Goal: Task Accomplishment & Management: Manage account settings

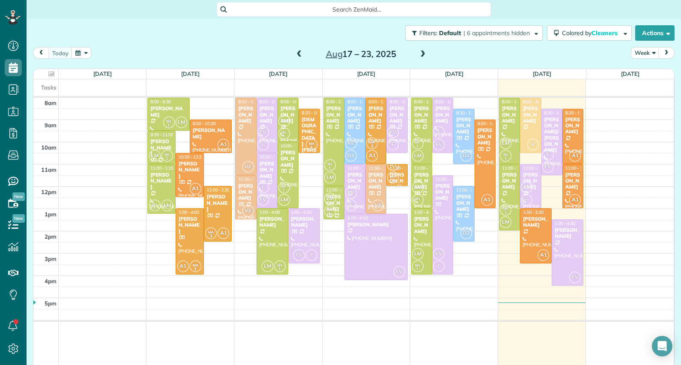
scroll to position [4, 4]
click at [502, 175] on div "[PERSON_NAME]" at bounding box center [510, 181] width 16 height 18
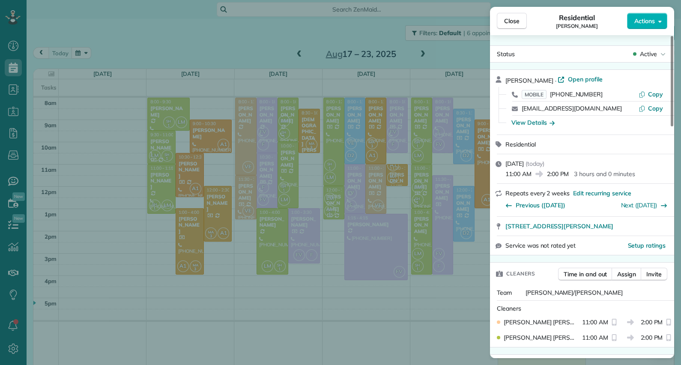
drag, startPoint x: 673, startPoint y: 105, endPoint x: 679, endPoint y: 99, distance: 9.1
click at [674, 99] on div at bounding box center [672, 81] width 3 height 90
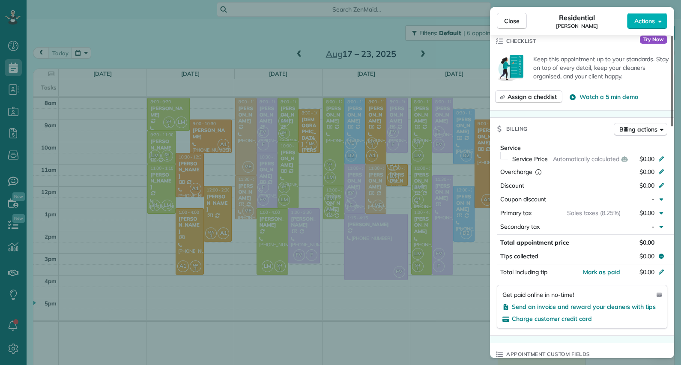
scroll to position [331, 0]
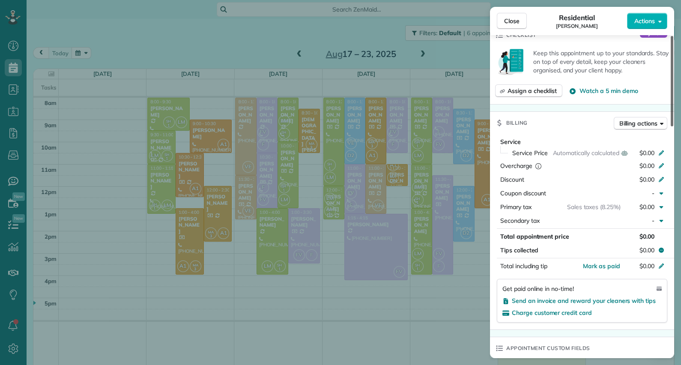
drag, startPoint x: 672, startPoint y: 72, endPoint x: 683, endPoint y: 165, distance: 93.6
click at [674, 126] on div at bounding box center [672, 81] width 3 height 90
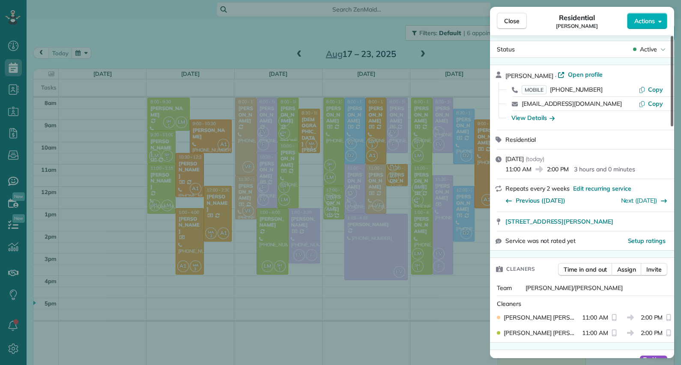
scroll to position [0, 0]
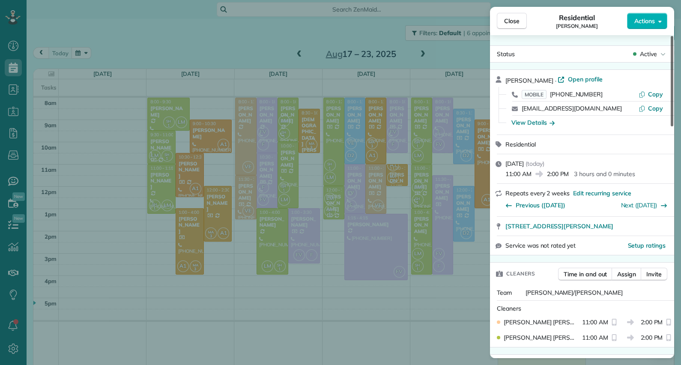
drag, startPoint x: 671, startPoint y: 192, endPoint x: 682, endPoint y: 95, distance: 97.9
click at [674, 95] on div at bounding box center [672, 81] width 3 height 90
click at [602, 80] on span "Open profile" at bounding box center [585, 79] width 35 height 9
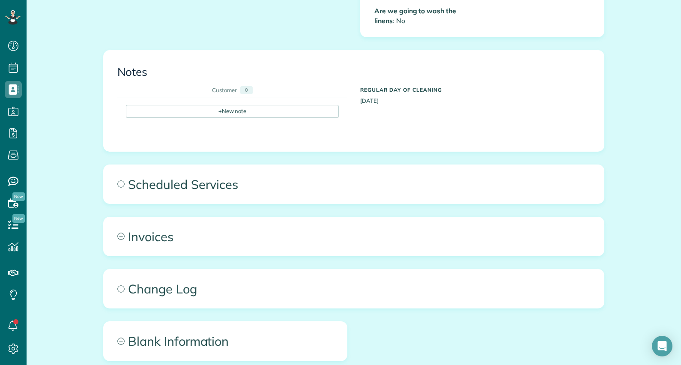
scroll to position [494, 0]
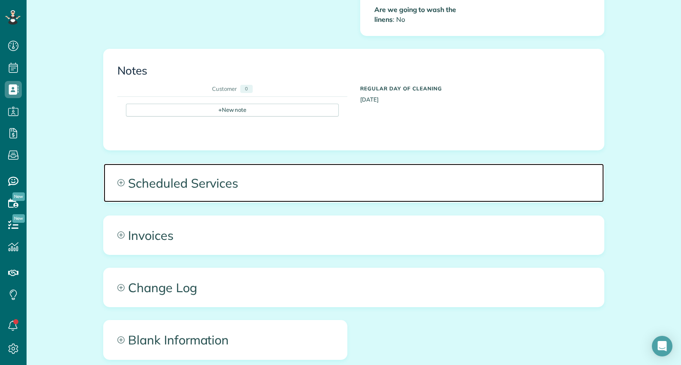
click at [215, 176] on span "Scheduled Services" at bounding box center [354, 183] width 500 height 39
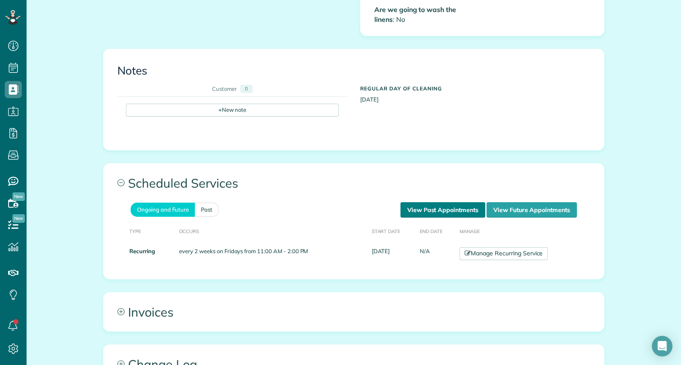
click at [433, 202] on link "View Past Appointments" at bounding box center [443, 209] width 85 height 15
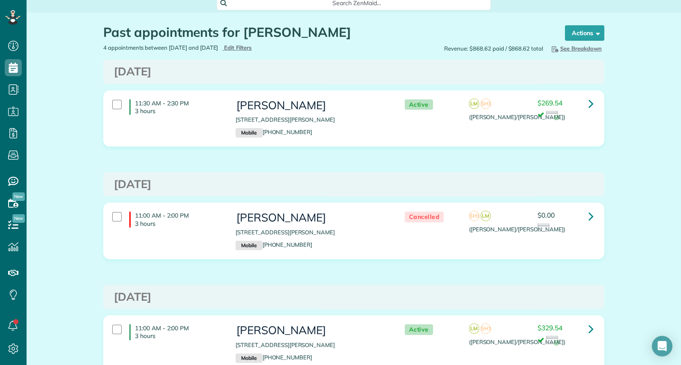
scroll to position [4, 0]
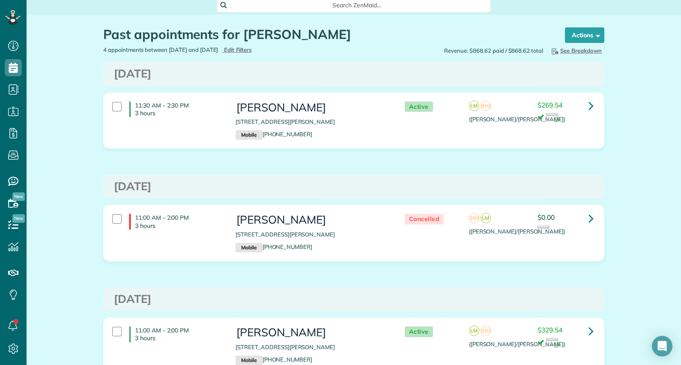
click at [657, 133] on div "Past appointments for [PERSON_NAME] Schedule Changes Actions Create Appointment…" at bounding box center [354, 283] width 655 height 536
click at [641, 117] on div "Past appointments for [PERSON_NAME] Schedule Changes Actions Create Appointment…" at bounding box center [354, 283] width 655 height 536
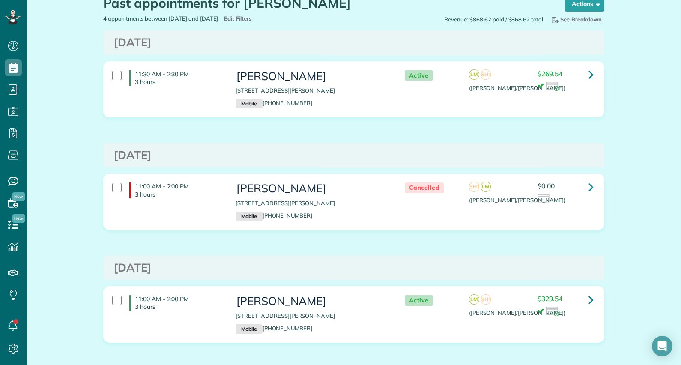
scroll to position [34, 0]
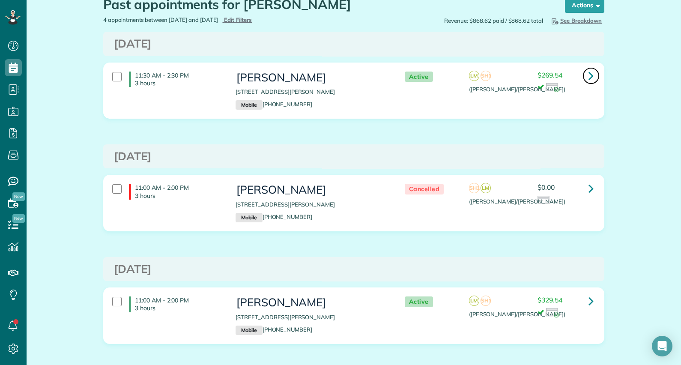
click at [589, 77] on icon at bounding box center [591, 75] width 5 height 15
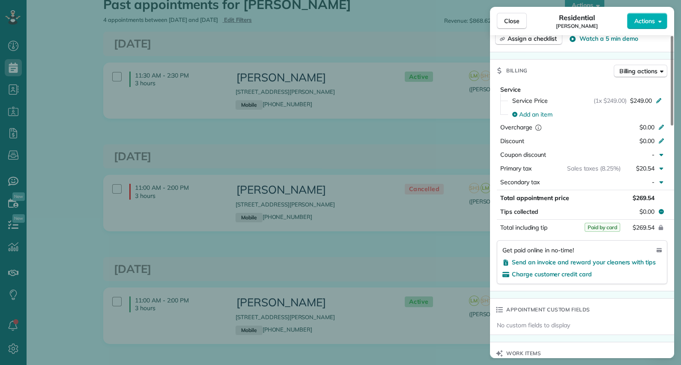
scroll to position [386, 0]
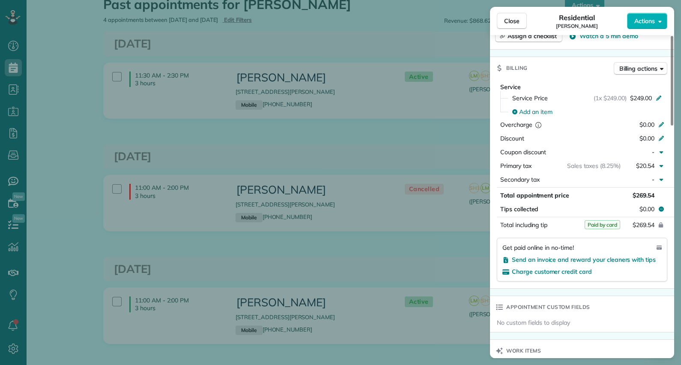
click at [65, 259] on div "Close Residential Samantha Brzozowski Actions Status Active Samantha Brzozowski…" at bounding box center [340, 182] width 681 height 365
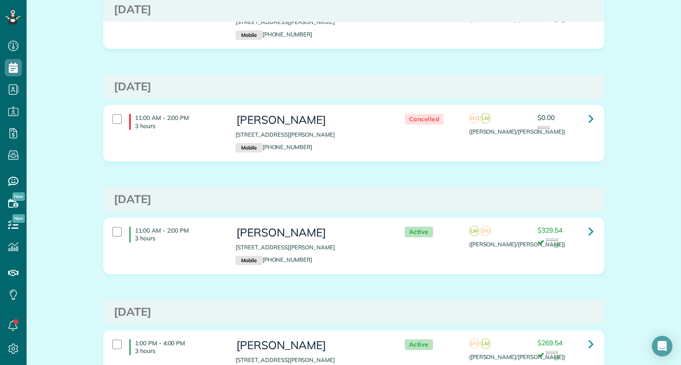
scroll to position [105, 0]
click at [589, 229] on icon at bounding box center [591, 230] width 5 height 15
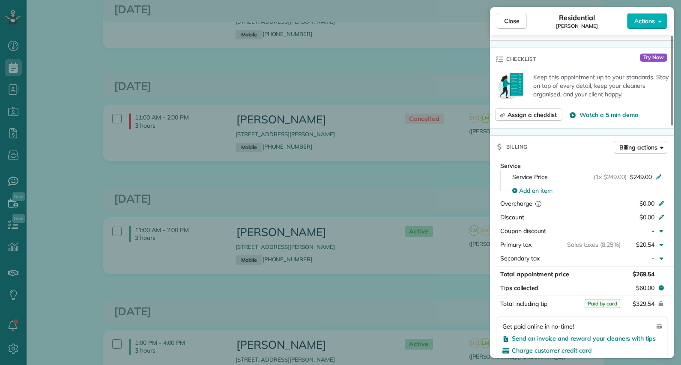
scroll to position [311, 0]
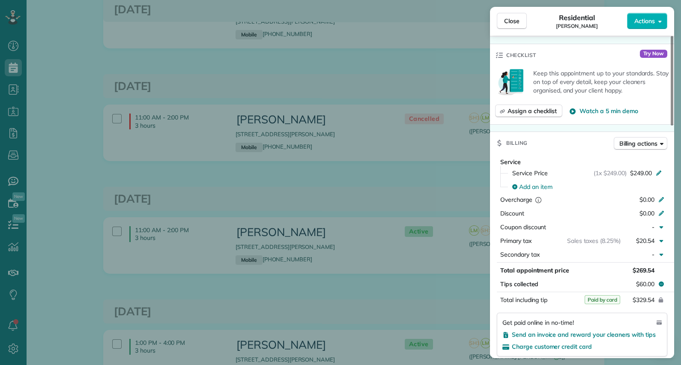
click at [155, 255] on div "Close Residential Samantha Brzozowski Actions Status Active Samantha Brzozowski…" at bounding box center [340, 182] width 681 height 365
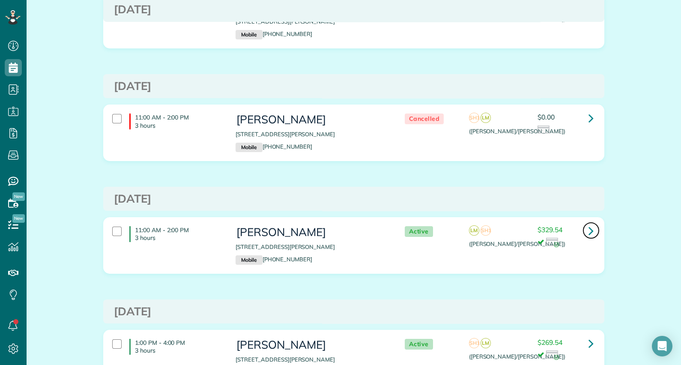
click at [583, 228] on link at bounding box center [591, 230] width 17 height 17
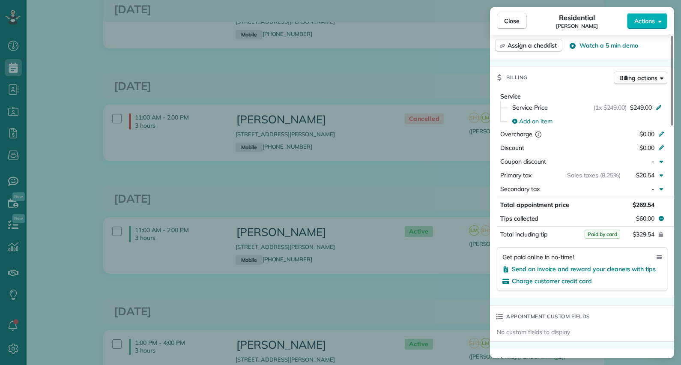
scroll to position [377, 0]
click at [645, 126] on div "Add an item" at bounding box center [587, 121] width 160 height 14
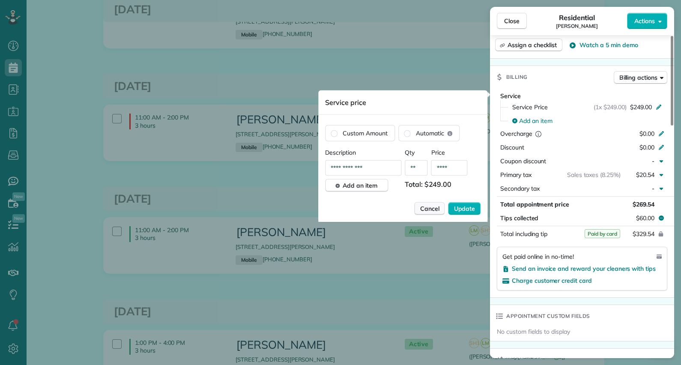
click at [432, 204] on span "Cancel" at bounding box center [429, 208] width 19 height 9
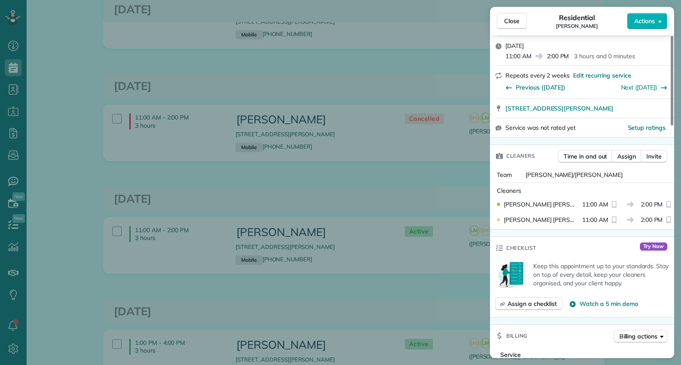
scroll to position [117, 0]
click at [512, 22] on span "Close" at bounding box center [511, 21] width 15 height 9
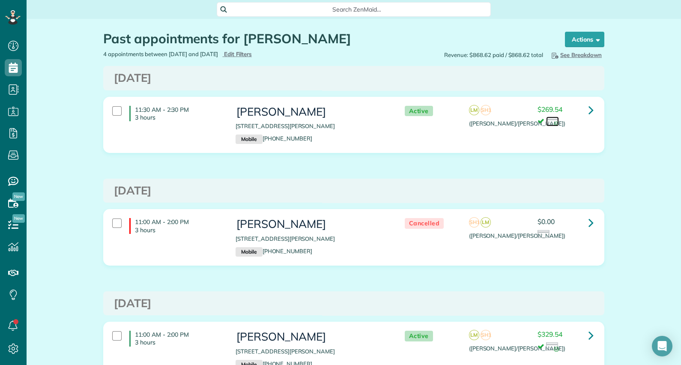
click at [548, 120] on img at bounding box center [552, 121] width 13 height 9
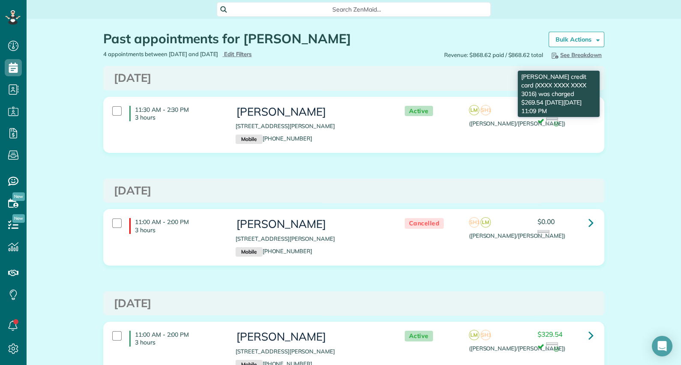
click at [555, 135] on div "11:30 AM - 2:30 PM 3 hours Samantha Brzozowski 110 Spanish Bay Place Montgomery…" at bounding box center [353, 125] width 494 height 47
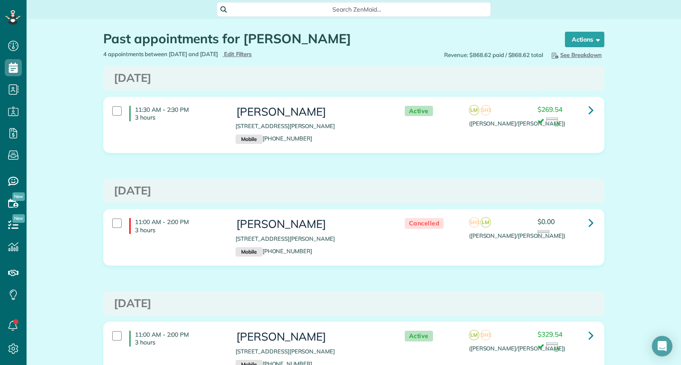
click at [570, 114] on div "$269.54" at bounding box center [566, 116] width 56 height 21
click at [547, 117] on link at bounding box center [552, 121] width 13 height 9
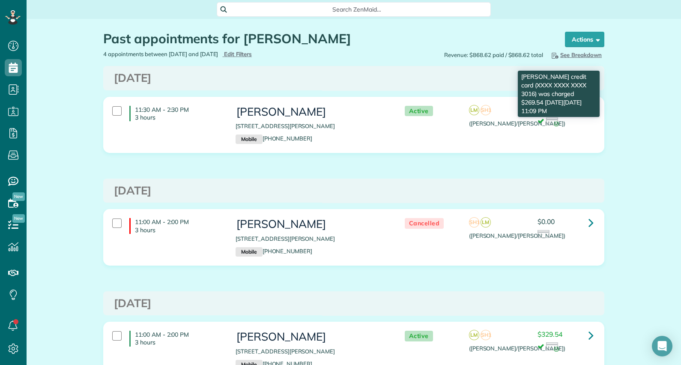
click at [621, 156] on div "Past appointments for Samantha Brzozowski Schedule Changes Actions Create Appoi…" at bounding box center [354, 287] width 655 height 536
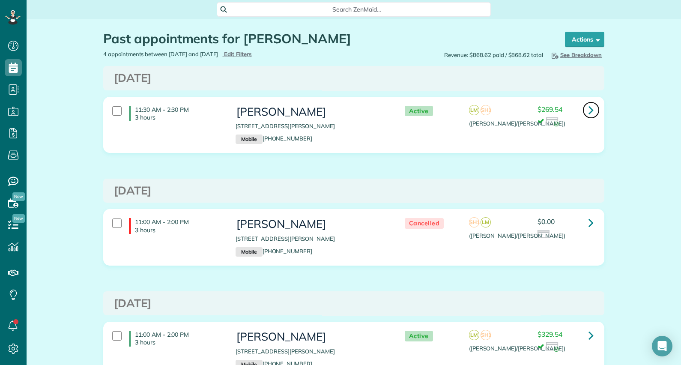
click at [589, 109] on icon at bounding box center [591, 109] width 5 height 15
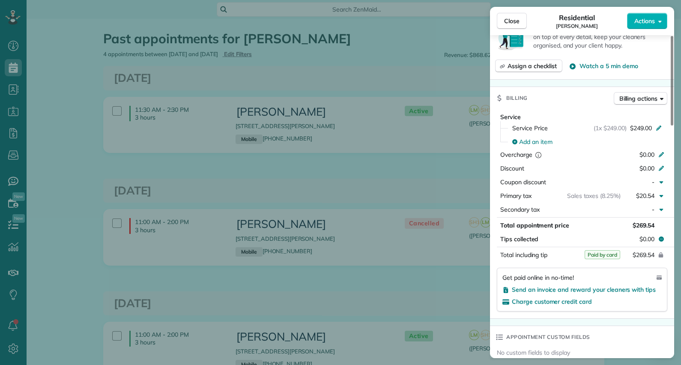
scroll to position [359, 0]
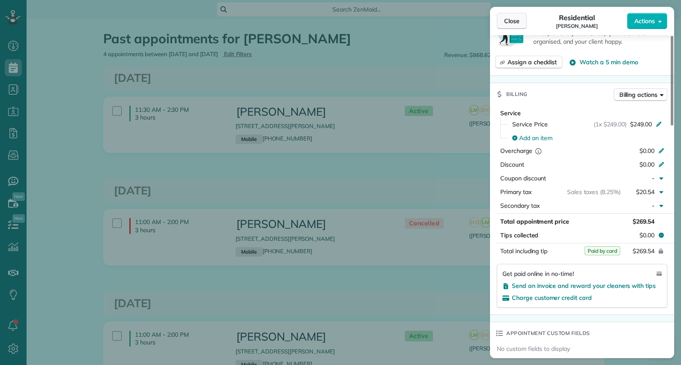
click at [507, 16] on button "Close" at bounding box center [512, 21] width 30 height 16
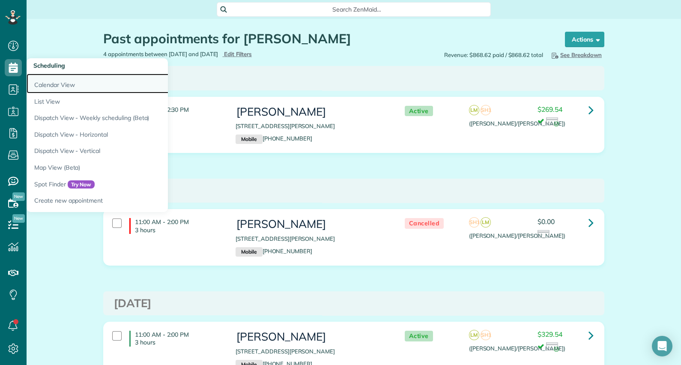
click at [39, 79] on link "Calendar View" at bounding box center [134, 84] width 214 height 20
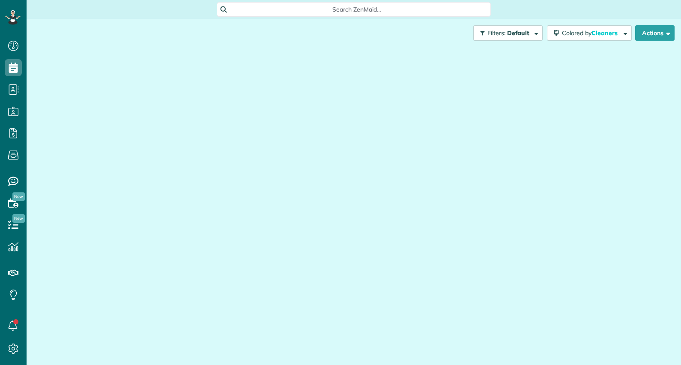
scroll to position [4, 4]
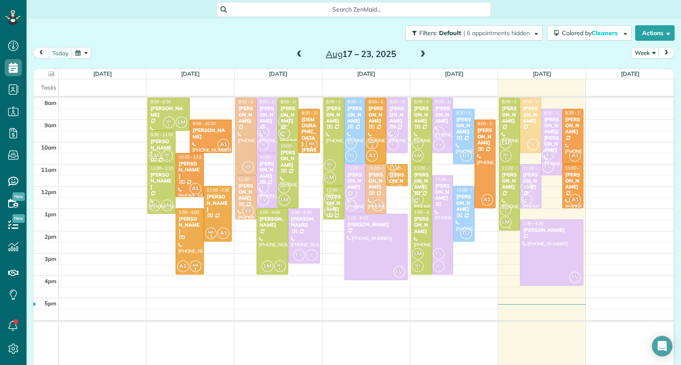
click at [506, 184] on div "[PERSON_NAME]" at bounding box center [510, 181] width 16 height 18
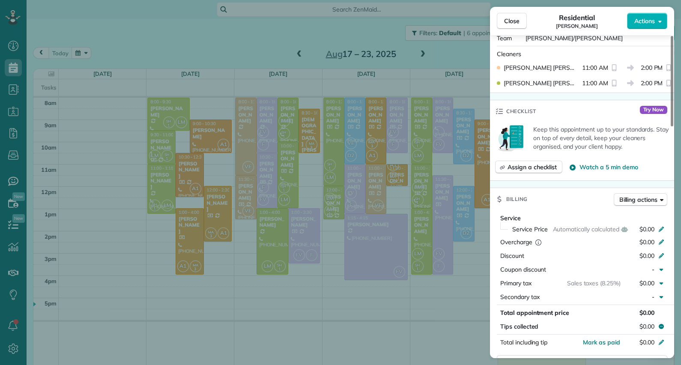
scroll to position [261, 0]
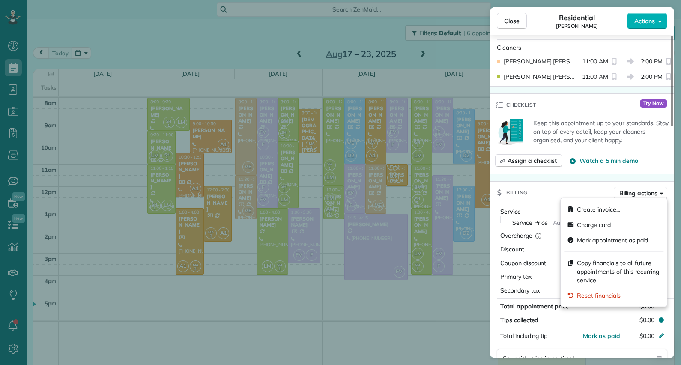
click at [658, 192] on span "Billing actions" at bounding box center [639, 193] width 38 height 9
click at [554, 204] on div "Service Service Price Automatically calculated $0.00 Overcharge $0.00 Discount …" at bounding box center [582, 301] width 184 height 195
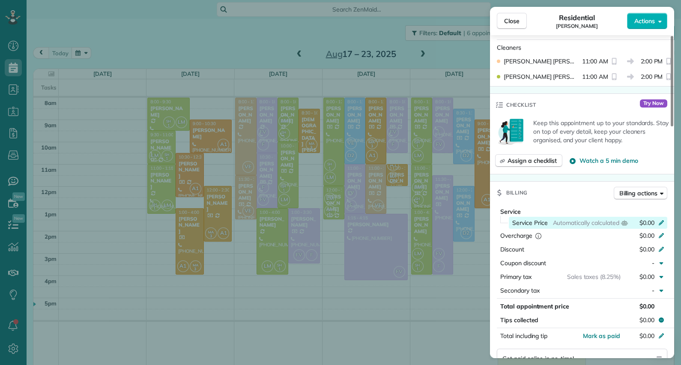
click at [663, 221] on icon at bounding box center [661, 222] width 7 height 7
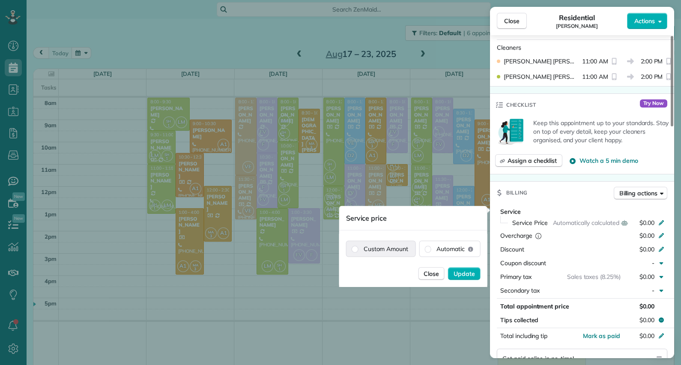
click at [379, 249] on label "Custom Amount" at bounding box center [381, 248] width 69 height 15
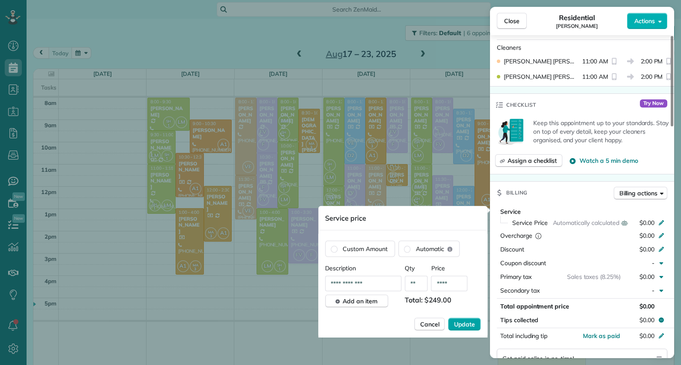
type input "****"
click at [465, 330] on button "Update" at bounding box center [465, 324] width 33 height 13
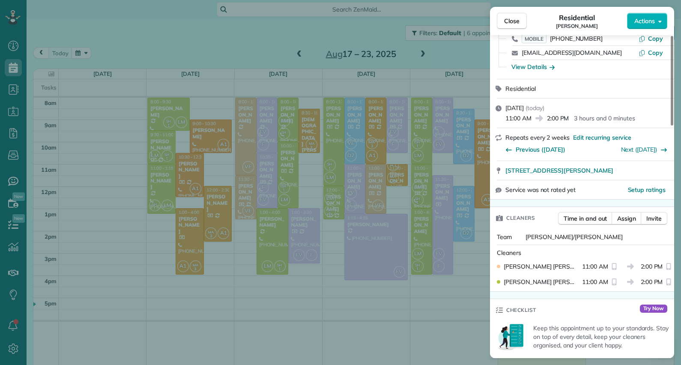
scroll to position [0, 0]
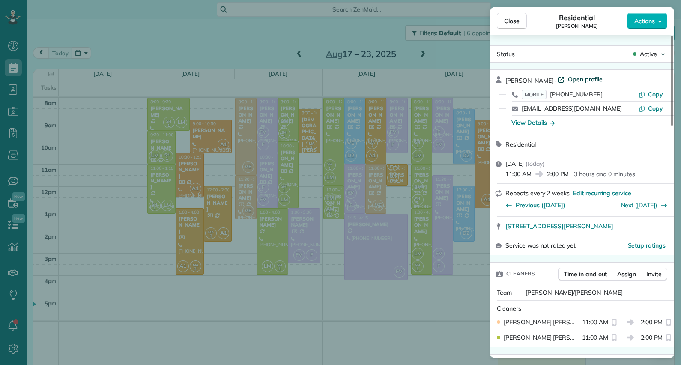
click at [603, 78] on span "Open profile" at bounding box center [585, 79] width 35 height 9
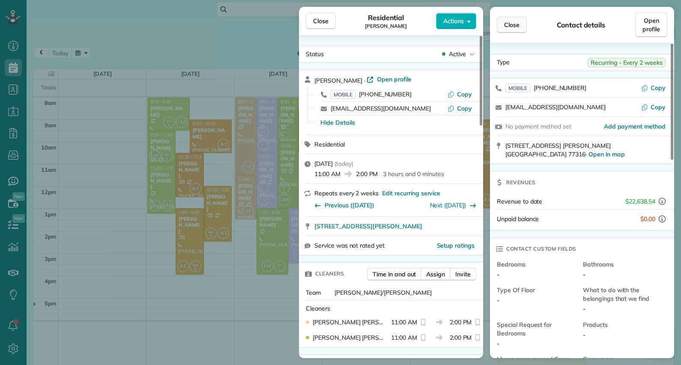
click at [512, 28] on span "Close" at bounding box center [511, 25] width 15 height 9
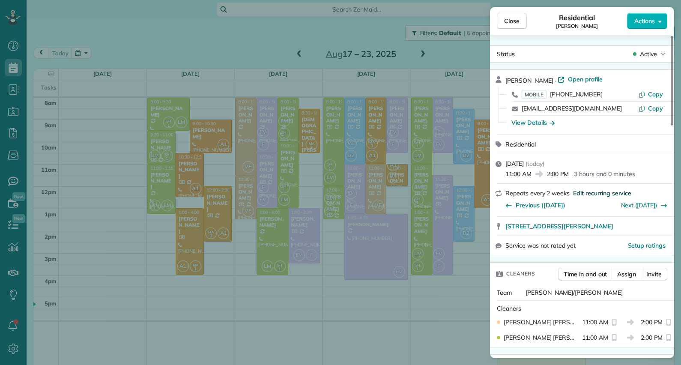
click at [617, 192] on span "Edit recurring service" at bounding box center [602, 193] width 58 height 9
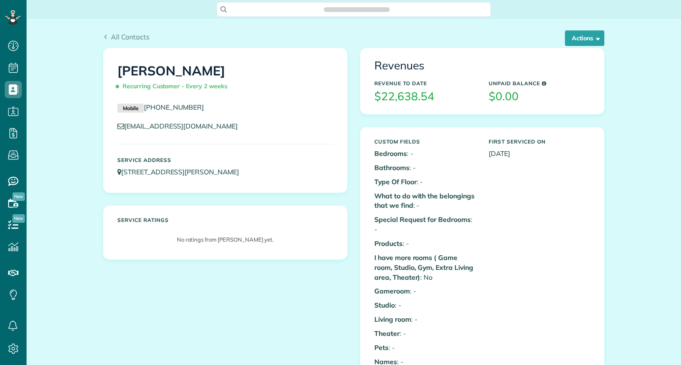
scroll to position [365, 27]
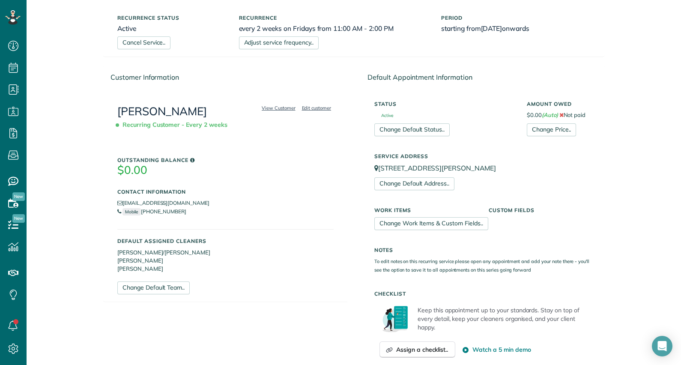
scroll to position [47, 0]
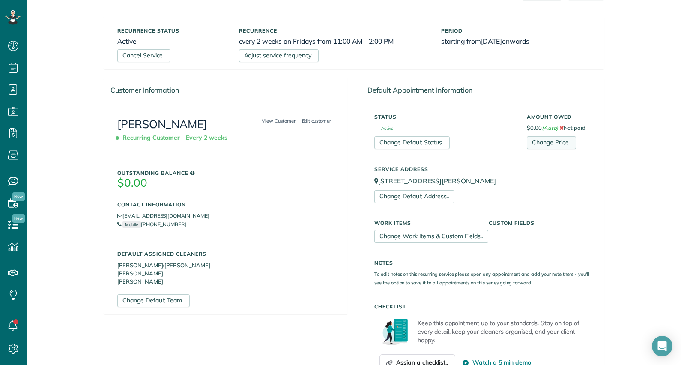
click at [551, 141] on link "Change Price.." at bounding box center [551, 142] width 49 height 13
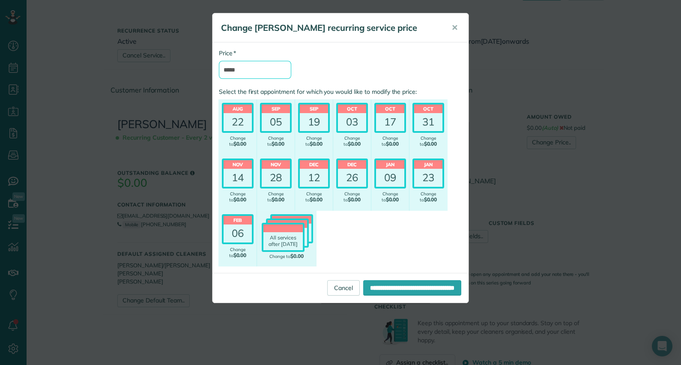
click at [257, 79] on input "*****" at bounding box center [255, 70] width 72 height 18
type input "*"
type input "*******"
click at [425, 296] on input "**********" at bounding box center [412, 287] width 98 height 15
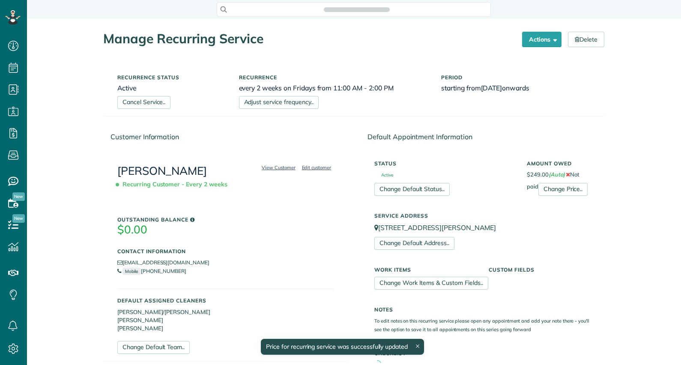
scroll to position [4, 4]
click at [567, 192] on link "Change Price.." at bounding box center [563, 189] width 49 height 13
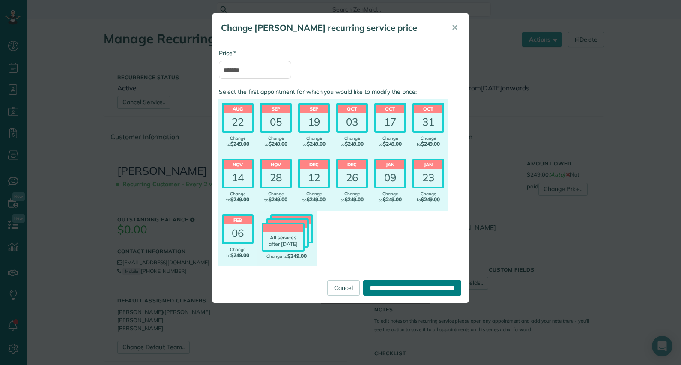
click at [429, 296] on input "**********" at bounding box center [412, 287] width 98 height 15
click at [452, 25] on span "✕" at bounding box center [455, 28] width 6 height 10
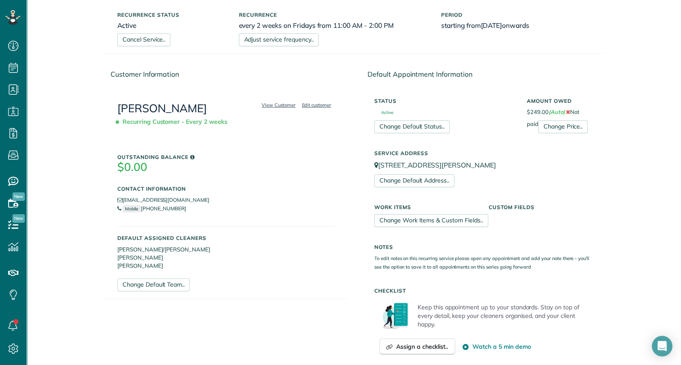
scroll to position [64, 0]
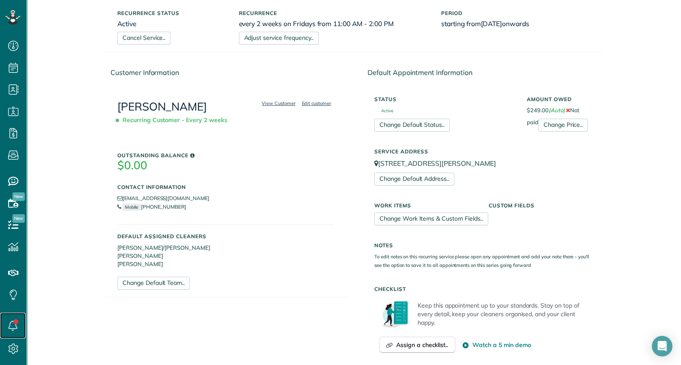
click at [10, 324] on use at bounding box center [13, 326] width 9 height 10
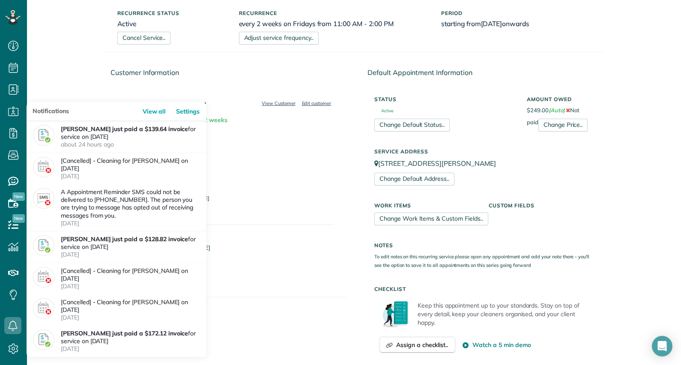
click at [61, 54] on div "Manage Recurring Service Actions Cancel Service.. Adjust service frequency.. Ch…" at bounding box center [354, 342] width 655 height 775
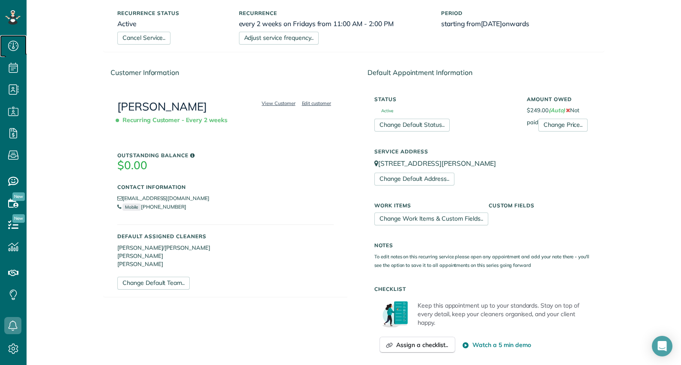
click at [9, 53] on icon at bounding box center [13, 45] width 17 height 17
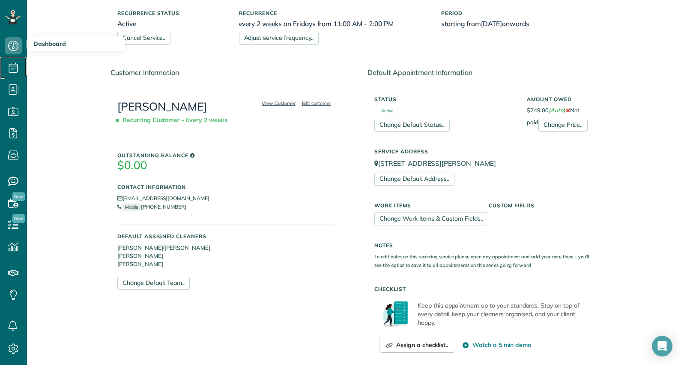
click at [10, 72] on use at bounding box center [13, 68] width 9 height 10
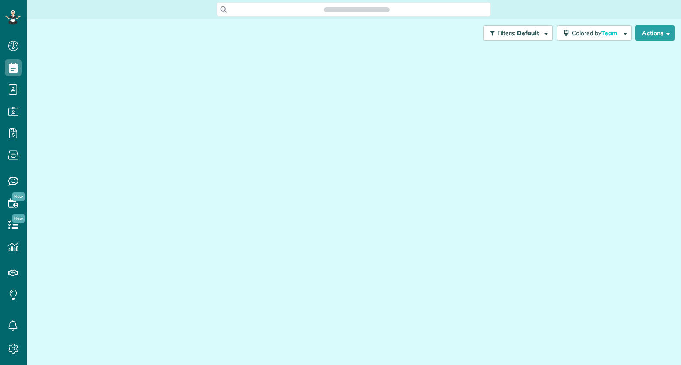
click at [45, 86] on div at bounding box center [354, 197] width 642 height 301
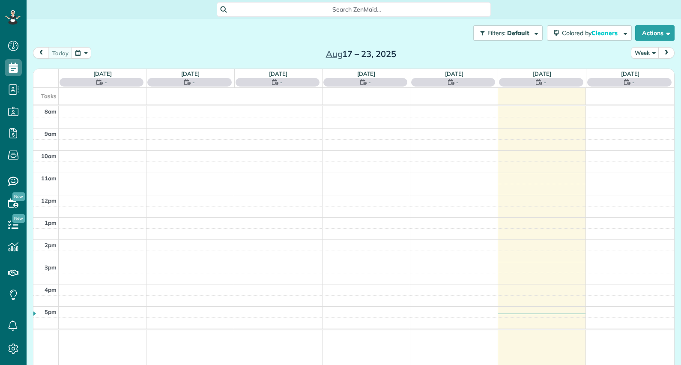
scroll to position [4, 4]
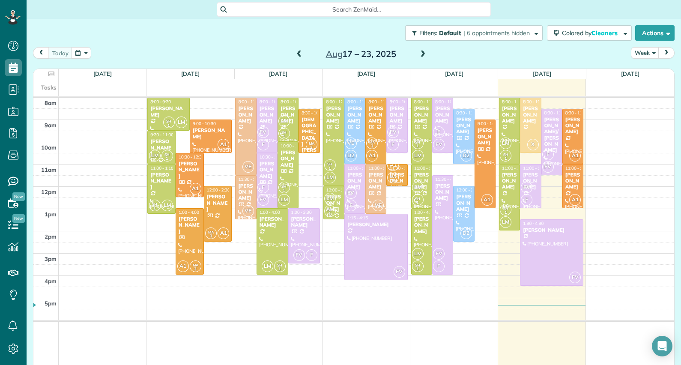
click at [544, 229] on div "[PERSON_NAME]" at bounding box center [552, 230] width 58 height 6
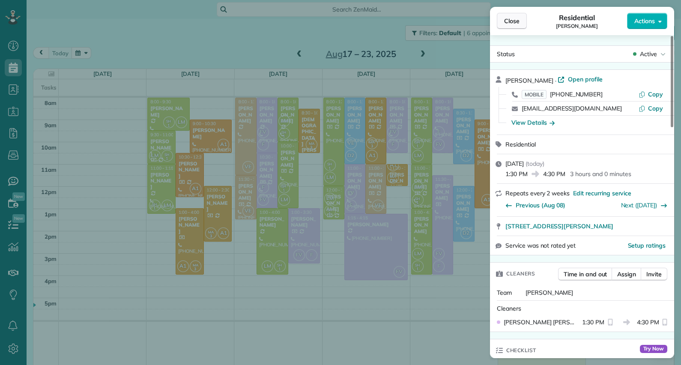
click at [521, 17] on button "Close" at bounding box center [512, 21] width 30 height 16
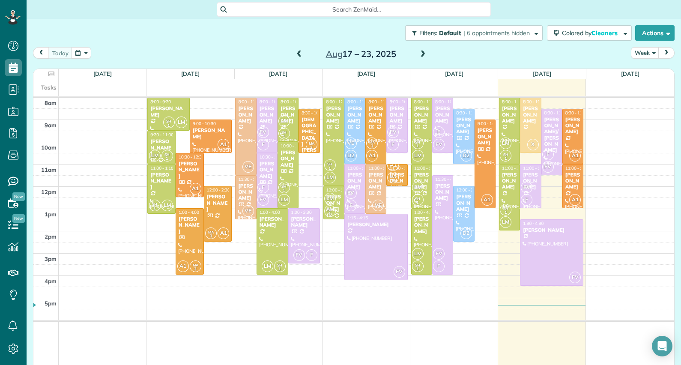
click at [567, 165] on span "11:00 - 1:00" at bounding box center [577, 168] width 23 height 6
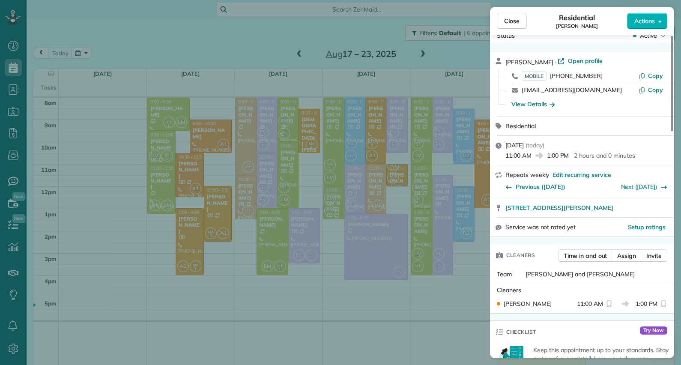
scroll to position [18, 0]
click at [507, 28] on button "Close" at bounding box center [512, 21] width 30 height 16
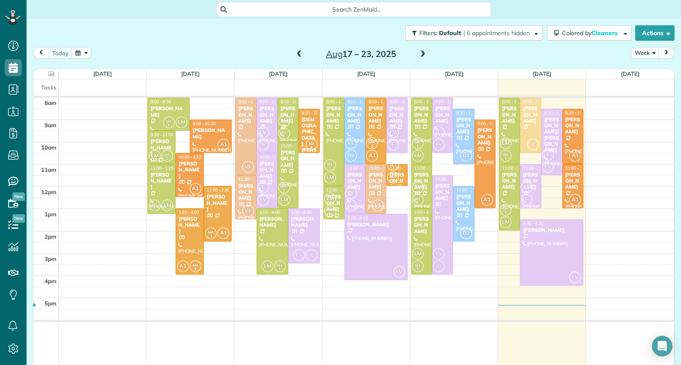
click at [568, 183] on div "[PERSON_NAME]" at bounding box center [573, 181] width 16 height 18
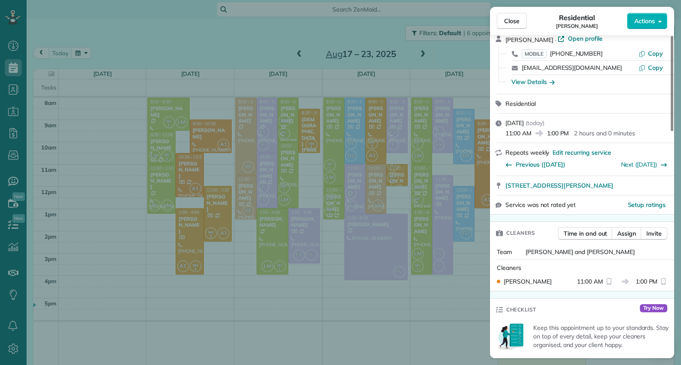
scroll to position [40, 0]
click at [507, 26] on button "Close" at bounding box center [512, 21] width 30 height 16
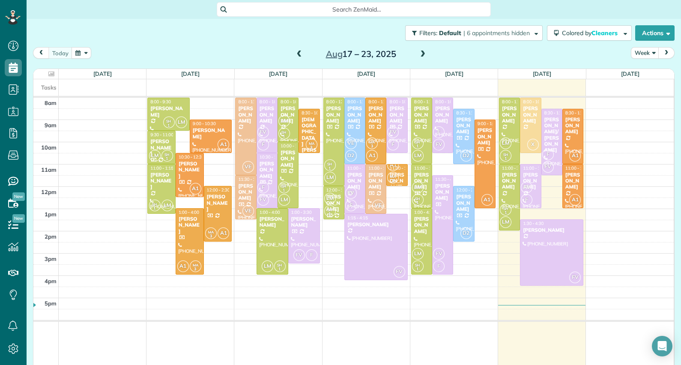
click at [548, 133] on div "[PERSON_NAME]/[PERSON_NAME]" at bounding box center [552, 135] width 16 height 37
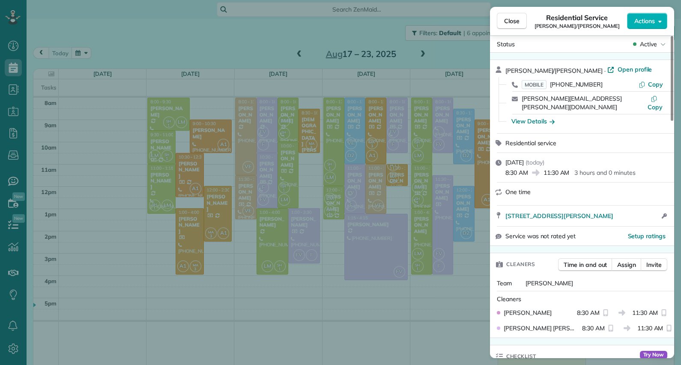
scroll to position [8, 0]
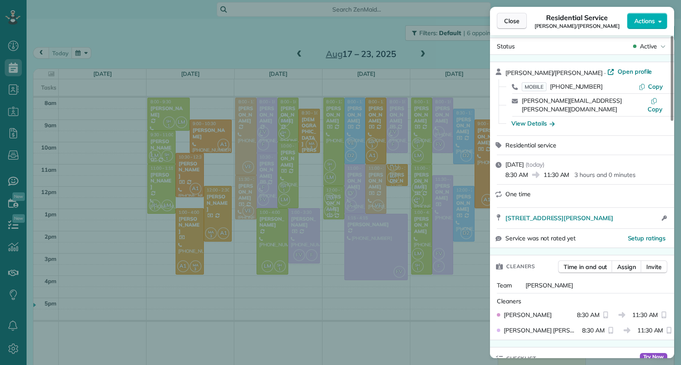
click at [508, 17] on span "Close" at bounding box center [511, 21] width 15 height 9
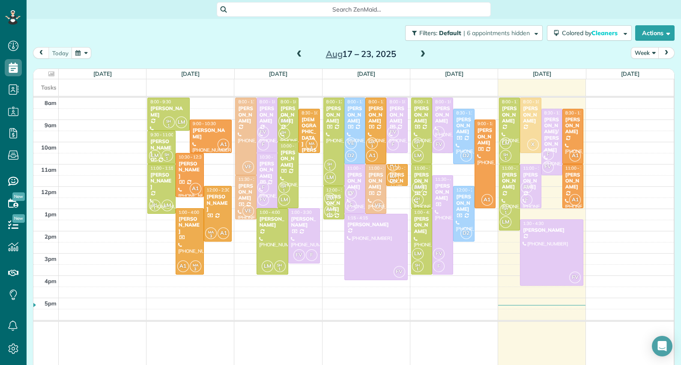
click at [523, 123] on div "[PERSON_NAME]" at bounding box center [531, 114] width 16 height 18
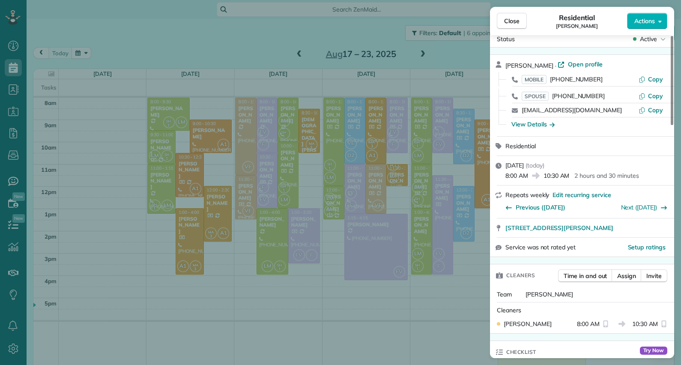
scroll to position [12, 0]
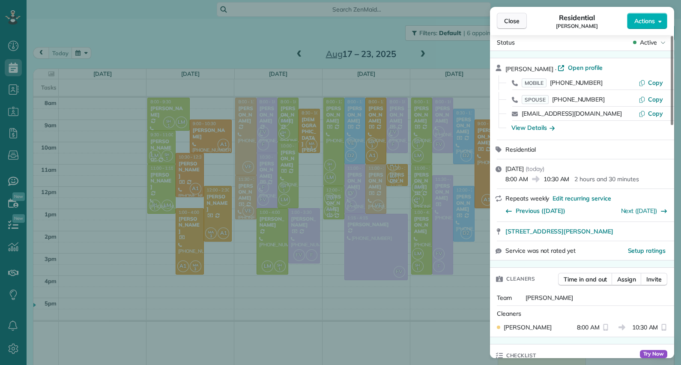
click at [512, 19] on span "Close" at bounding box center [511, 21] width 15 height 9
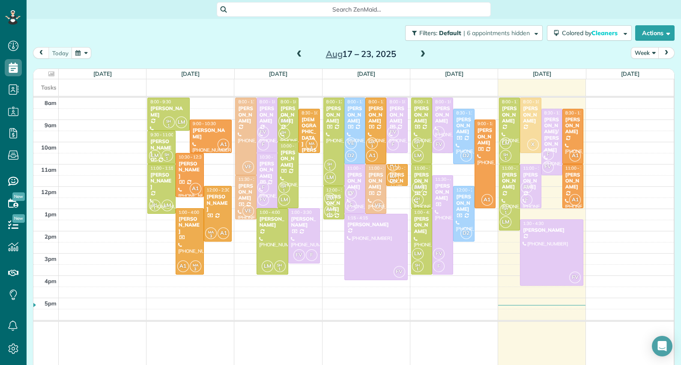
click at [526, 183] on div "FV F" at bounding box center [530, 193] width 18 height 25
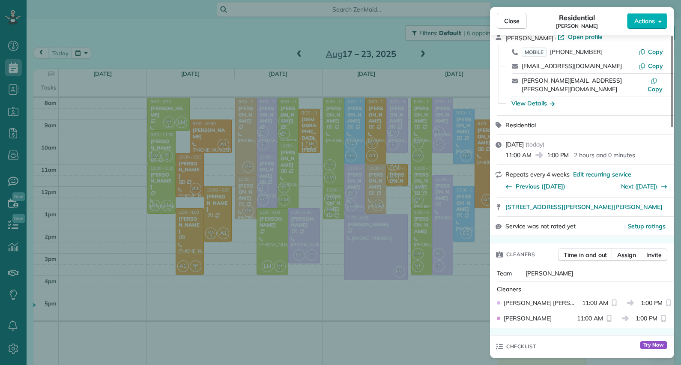
scroll to position [33, 0]
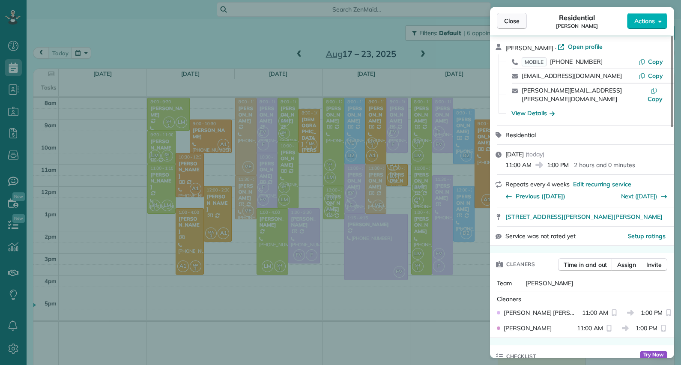
click at [517, 19] on span "Close" at bounding box center [511, 21] width 15 height 9
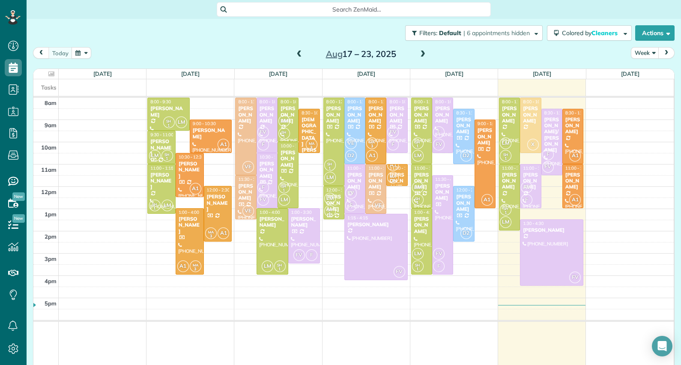
click at [500, 135] on div at bounding box center [510, 131] width 20 height 66
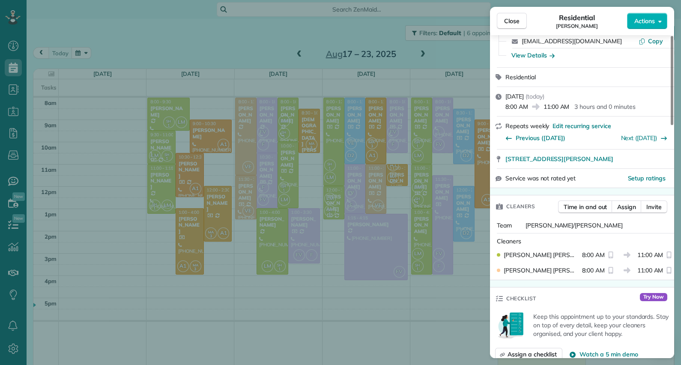
scroll to position [20, 0]
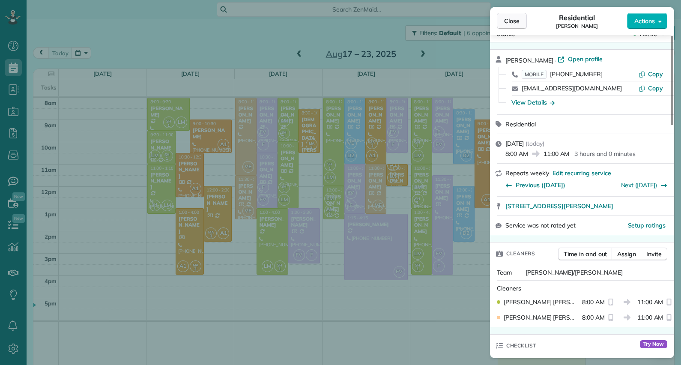
click at [516, 18] on span "Close" at bounding box center [511, 21] width 15 height 9
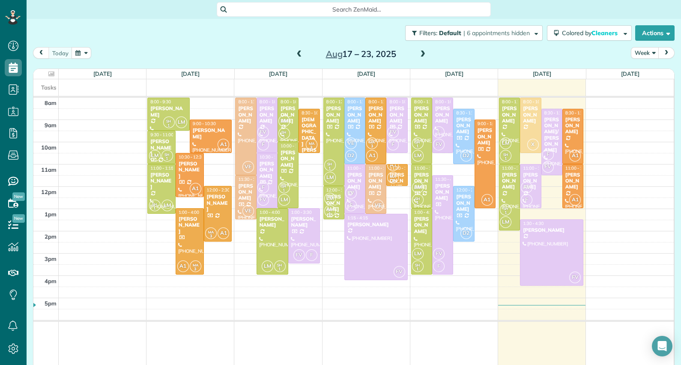
click at [503, 190] on div "[PERSON_NAME]" at bounding box center [510, 181] width 16 height 18
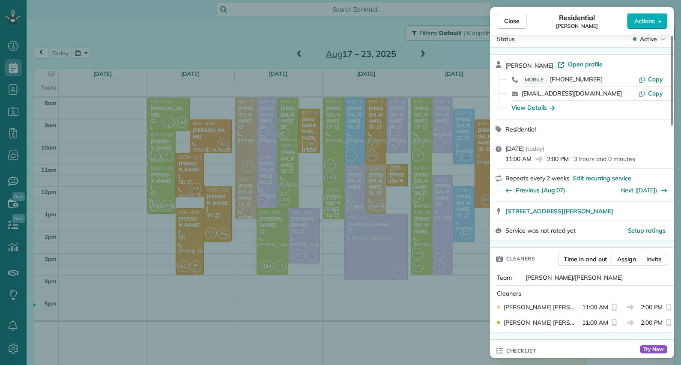
scroll to position [14, 0]
click at [518, 21] on span "Close" at bounding box center [511, 21] width 15 height 9
